Goal: Transaction & Acquisition: Purchase product/service

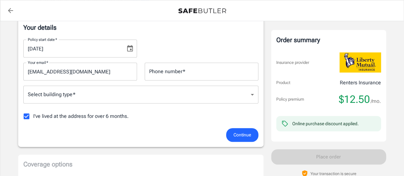
scroll to position [110, 0]
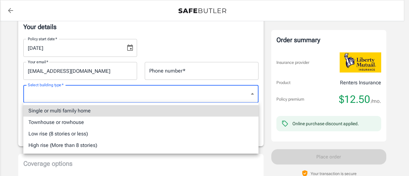
click at [157, 107] on li "Single or multi family home" at bounding box center [140, 111] width 235 height 12
type input "singlefamily"
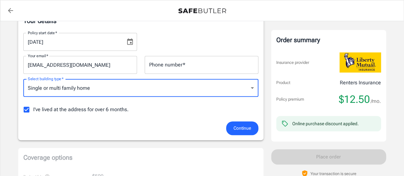
scroll to position [116, 0]
click at [153, 63] on input "Phone number   *" at bounding box center [202, 65] width 114 height 18
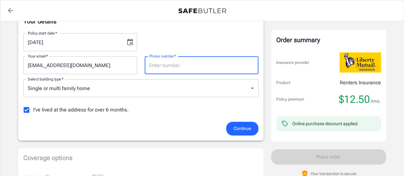
type input "6233269376"
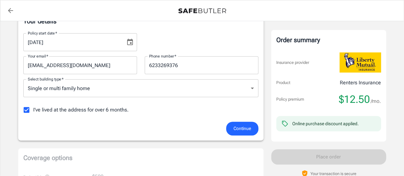
click at [181, 114] on div "I've lived at the address for over 6 months." at bounding box center [140, 109] width 235 height 13
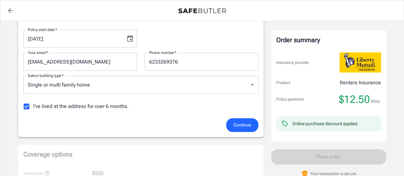
click at [27, 105] on input "I've lived at the address for over 6 months." at bounding box center [26, 106] width 13 height 13
checkbox input "false"
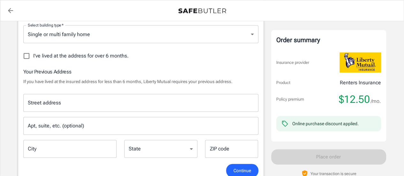
scroll to position [172, 0]
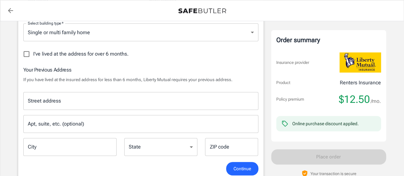
click at [73, 109] on div "Street address" at bounding box center [140, 101] width 235 height 18
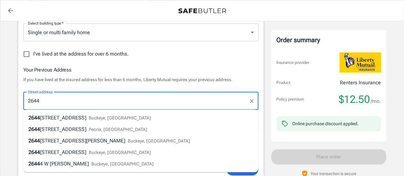
type input "[STREET_ADDRESS]"
type input "Surprise"
type input "85387"
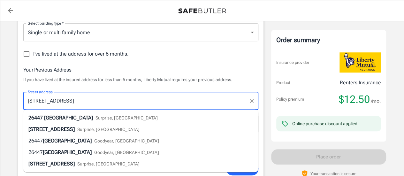
click at [90, 117] on span "[GEOGRAPHIC_DATA]" at bounding box center [68, 118] width 49 height 6
type input "[STREET_ADDRESS]"
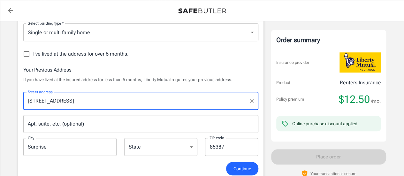
select select "AZ"
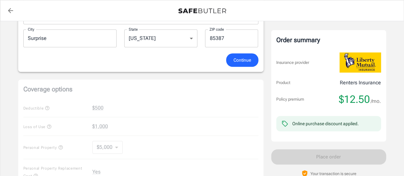
scroll to position [281, 0]
click at [237, 56] on span "Continue" at bounding box center [243, 60] width 18 height 8
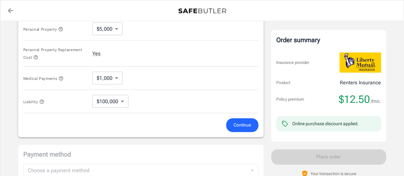
scroll to position [327, 0]
click at [231, 124] on button "Continue" at bounding box center [242, 125] width 32 height 14
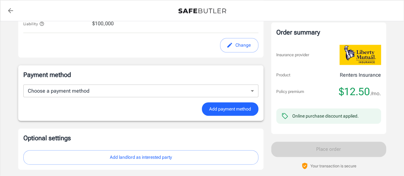
scroll to position [396, 0]
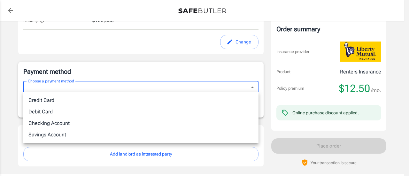
click at [168, 52] on div at bounding box center [204, 88] width 409 height 176
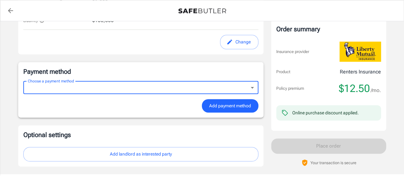
click at [199, 70] on p "Payment method" at bounding box center [140, 71] width 235 height 9
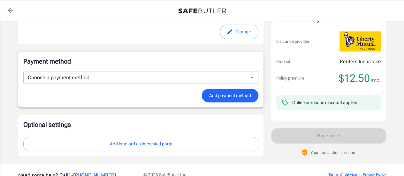
scroll to position [413, 0]
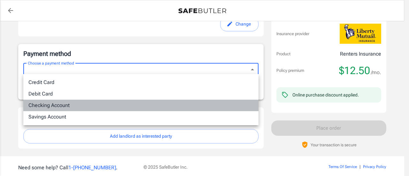
click at [147, 104] on li "Checking Account" at bounding box center [140, 106] width 235 height 12
type input "checking"
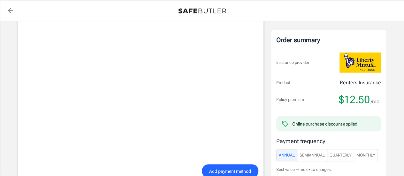
scroll to position [513, 0]
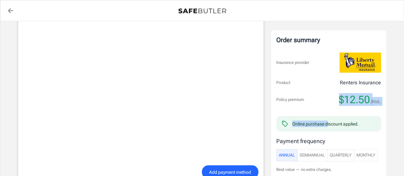
drag, startPoint x: 328, startPoint y: 113, endPoint x: 315, endPoint y: 92, distance: 25.4
click at [315, 92] on div "Order summary Insurance provider Product Renters Insurance Policy premium $12.5…" at bounding box center [328, 111] width 105 height 152
click at [317, 94] on div "Policy premium $12.50 /mo." at bounding box center [328, 99] width 105 height 13
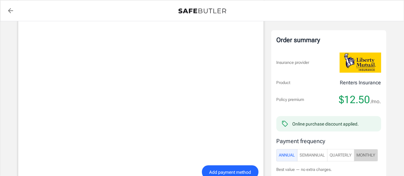
click at [360, 154] on span "Monthly" at bounding box center [366, 154] width 19 height 7
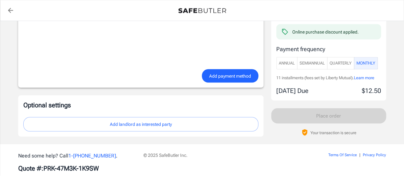
scroll to position [609, 0]
click at [229, 73] on span "Add payment method" at bounding box center [230, 76] width 42 height 8
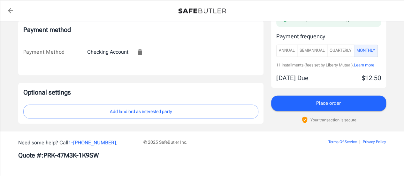
scroll to position [435, 0]
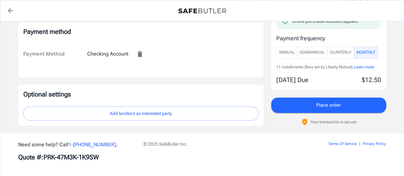
click at [223, 113] on button "Add landlord as interested party" at bounding box center [140, 113] width 235 height 14
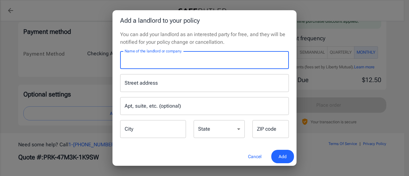
click at [155, 58] on input "Name of the landlord or company" at bounding box center [204, 60] width 169 height 18
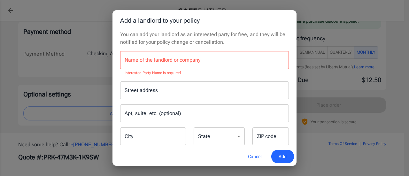
click at [155, 72] on div "Name of the landlord or company Name of the landlord or company Interested Part…" at bounding box center [204, 98] width 169 height 95
click at [148, 87] on input "Street address" at bounding box center [204, 90] width 163 height 12
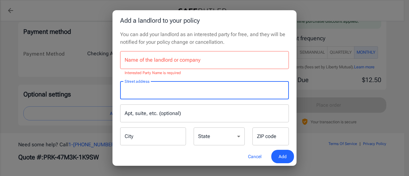
type input "0"
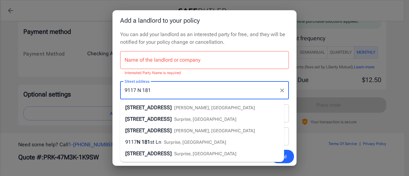
click at [157, 107] on span "[STREET_ADDRESS]" at bounding box center [148, 107] width 46 height 6
type input "[STREET_ADDRESS]"
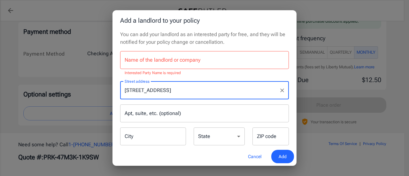
select select "AZ"
type input "85355"
type input "[STREET_ADDRESS]"
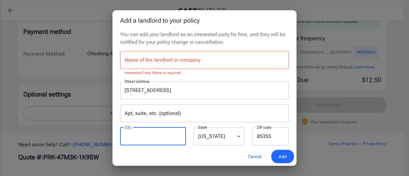
click at [155, 138] on input "City" at bounding box center [153, 136] width 66 height 18
type input "[PERSON_NAME]"
click at [175, 59] on input "Name of the landlord or company" at bounding box center [204, 60] width 169 height 18
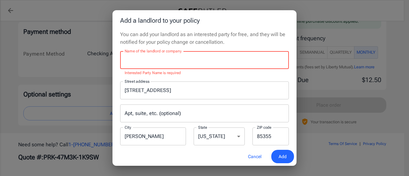
type input "m"
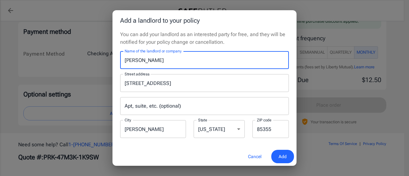
type input "[PERSON_NAME]"
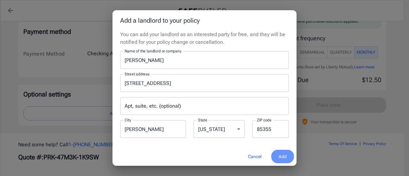
click at [276, 154] on button "Add" at bounding box center [282, 157] width 23 height 14
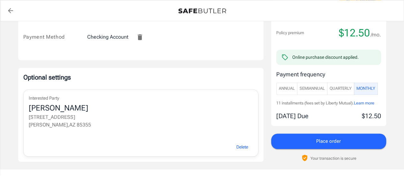
scroll to position [453, 0]
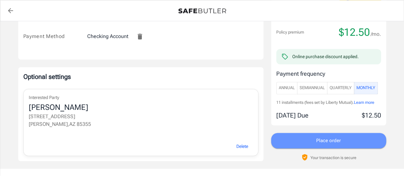
click at [314, 137] on button "Place order" at bounding box center [328, 140] width 115 height 15
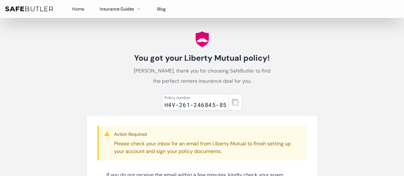
scroll to position [7, 0]
